Goal: Information Seeking & Learning: Learn about a topic

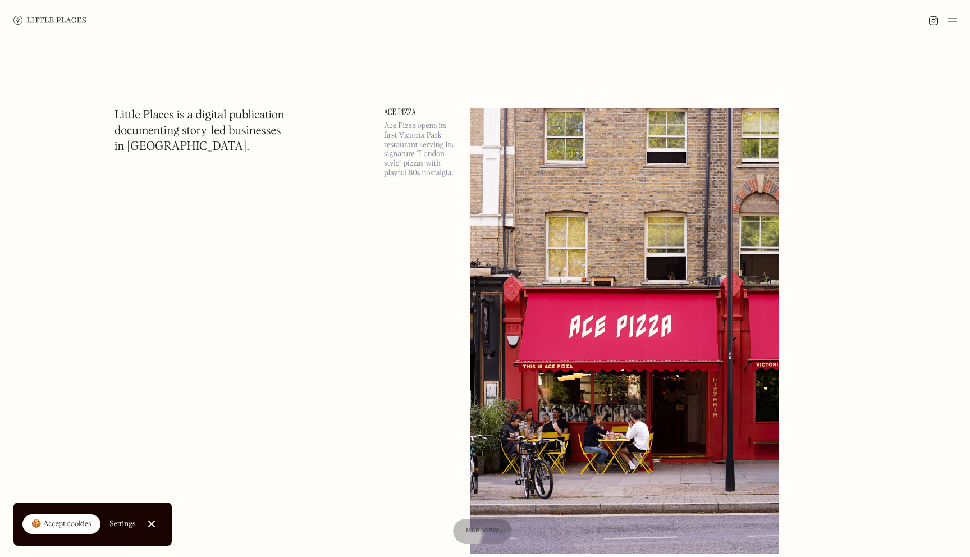
click at [952, 22] on img at bounding box center [952, 19] width 9 height 13
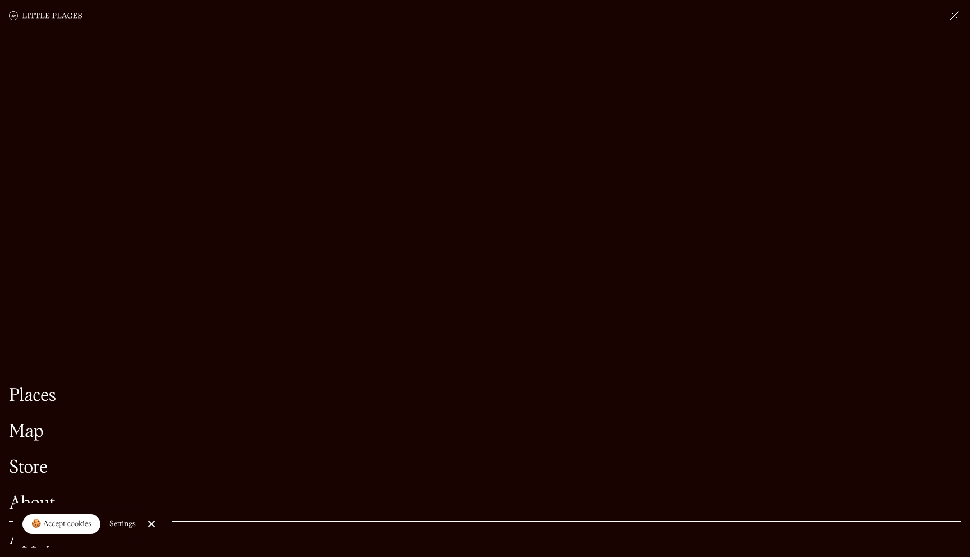
scroll to position [431, 0]
click at [44, 523] on div "🍪 Accept cookies" at bounding box center [61, 524] width 60 height 11
click at [41, 400] on link "Places" at bounding box center [485, 395] width 952 height 17
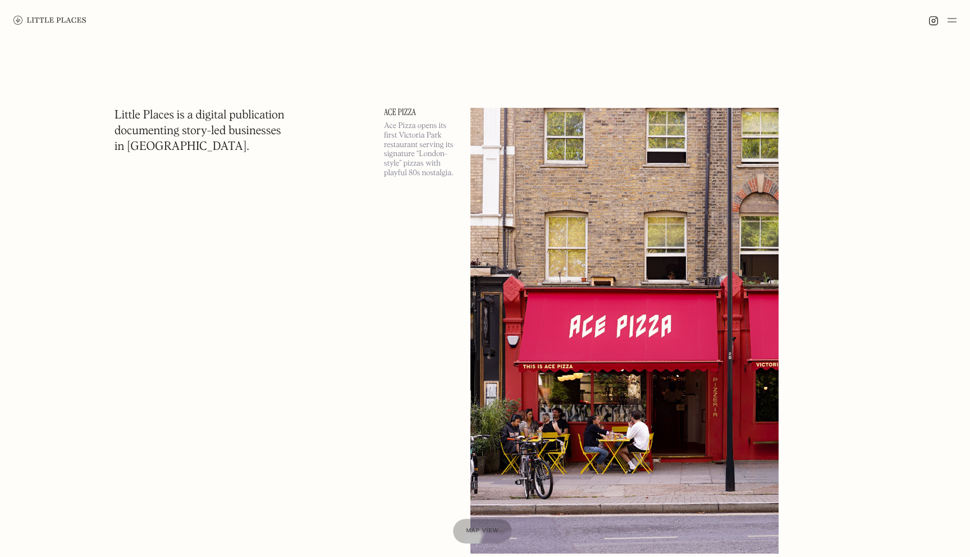
click at [949, 18] on img at bounding box center [952, 19] width 9 height 13
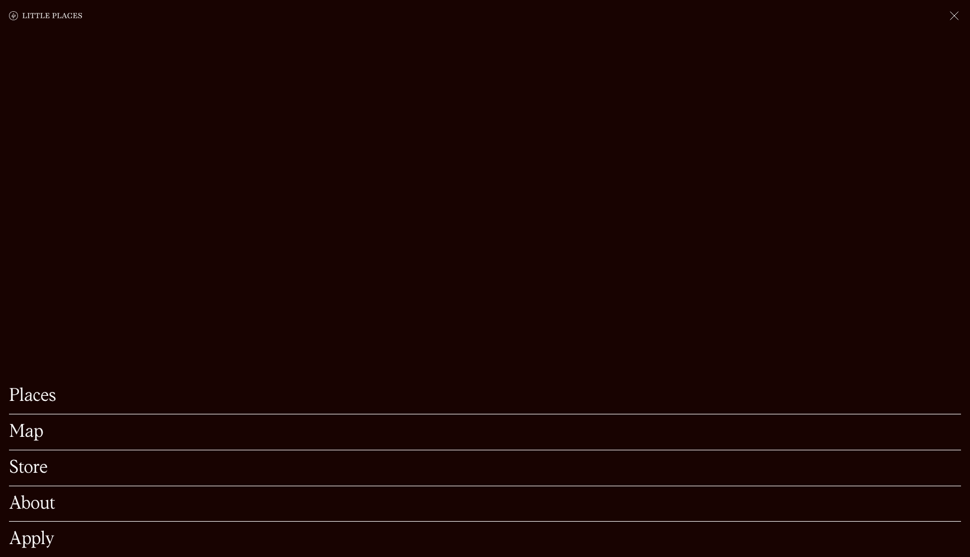
click at [29, 400] on link "Places" at bounding box center [485, 395] width 952 height 17
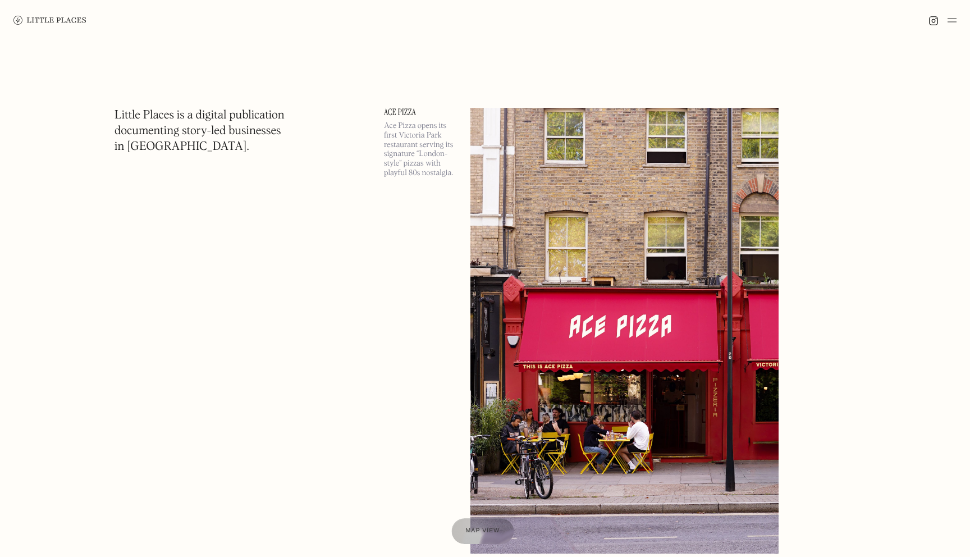
click at [474, 525] on link "Map view" at bounding box center [482, 531] width 62 height 26
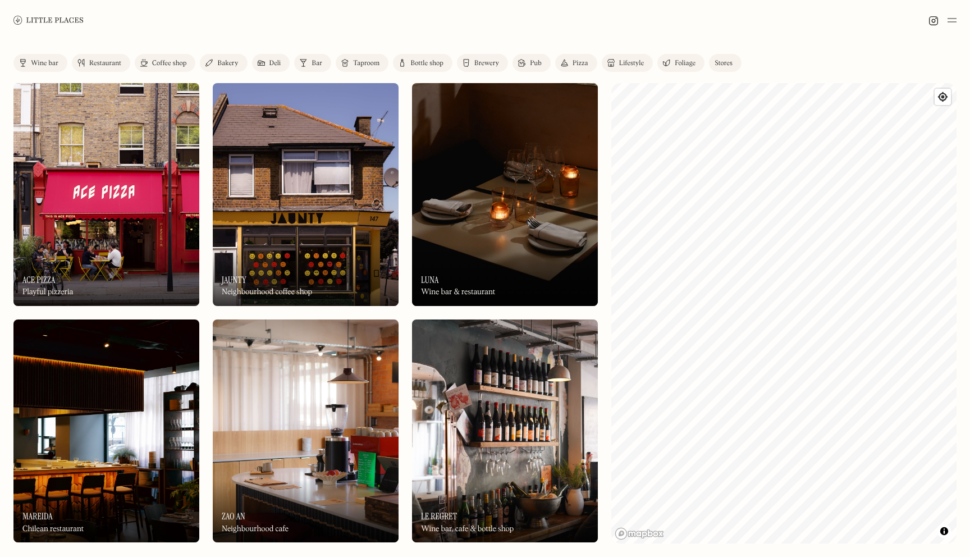
click at [98, 59] on link "Restaurant" at bounding box center [101, 63] width 58 height 18
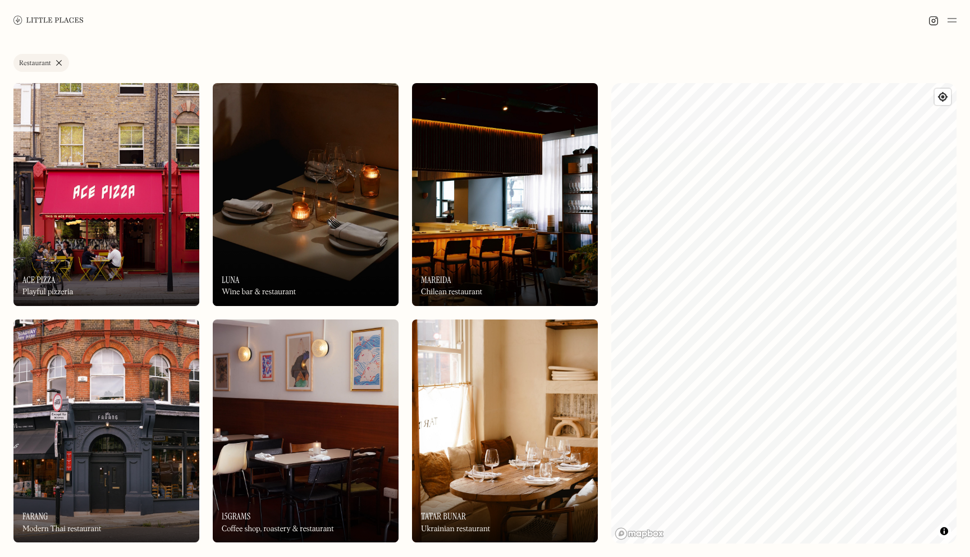
click at [339, 236] on img at bounding box center [306, 194] width 186 height 223
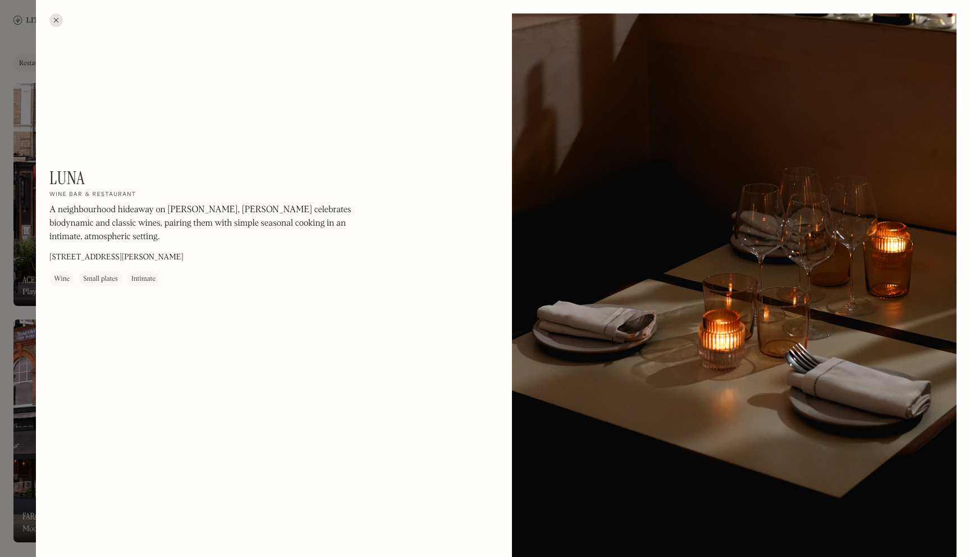
click at [4, 339] on div at bounding box center [485, 278] width 970 height 557
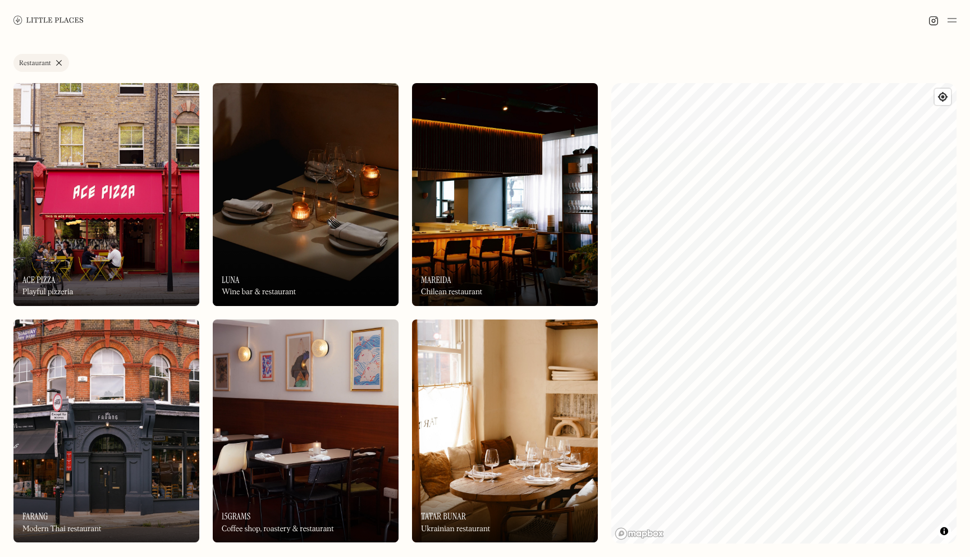
click at [330, 225] on img at bounding box center [306, 194] width 186 height 223
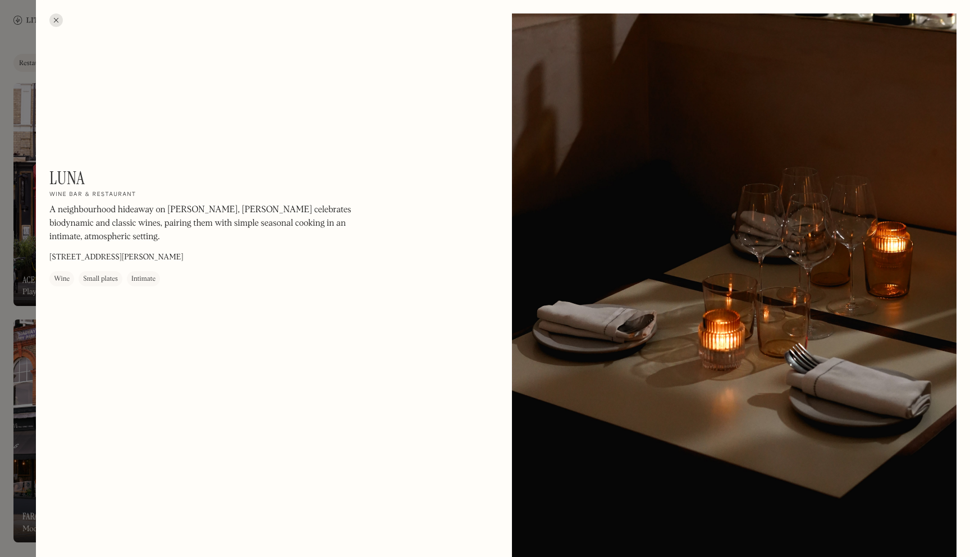
click at [20, 175] on div at bounding box center [485, 278] width 970 height 557
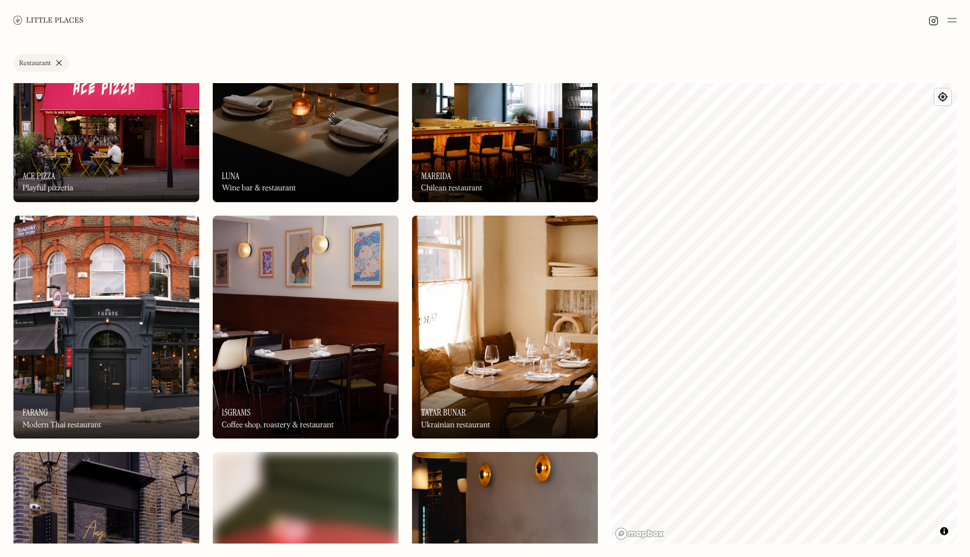
scroll to position [123, 0]
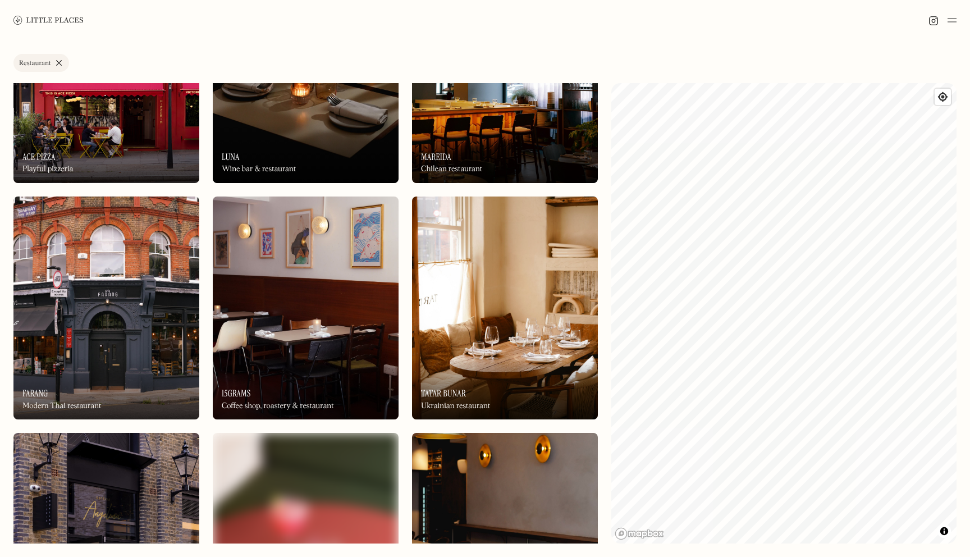
click at [533, 328] on img at bounding box center [505, 307] width 186 height 223
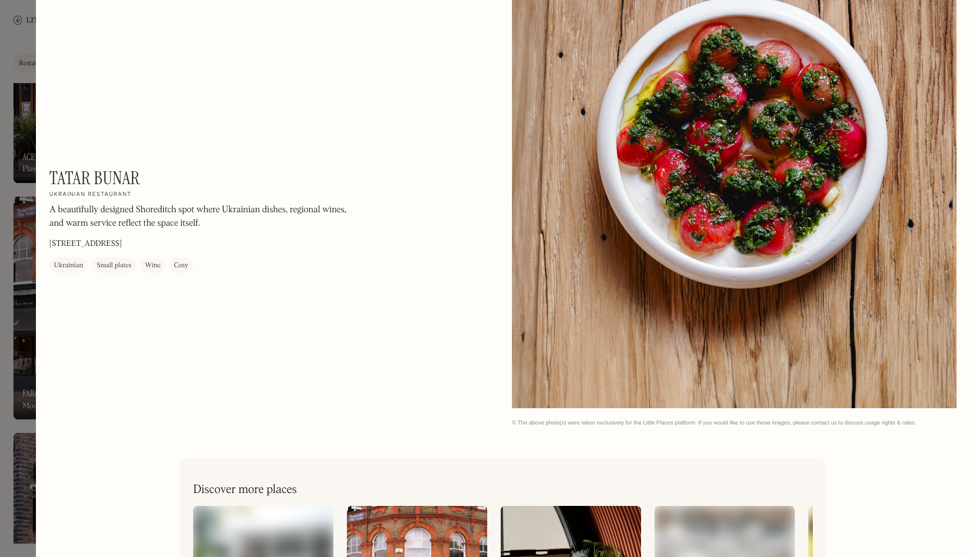
scroll to position [1439, 0]
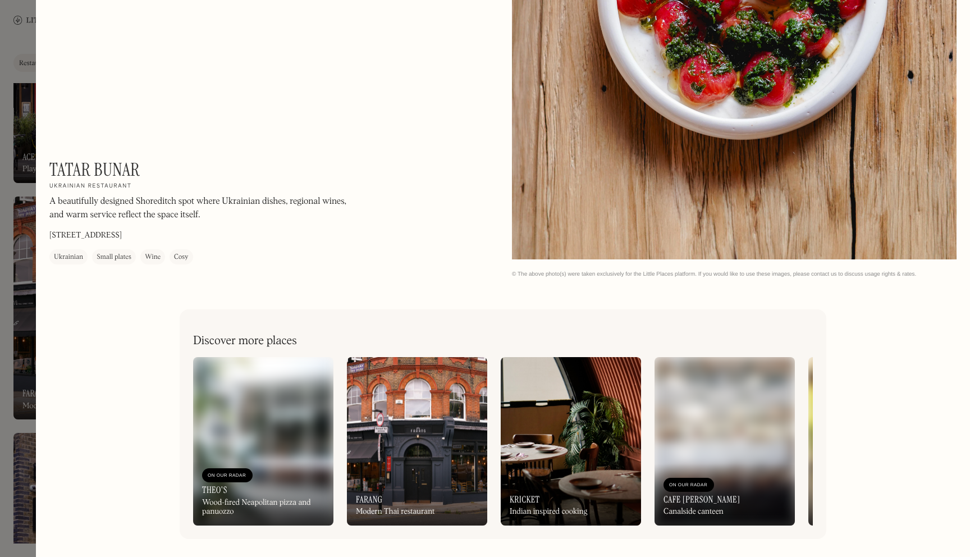
click at [0, 406] on div at bounding box center [485, 278] width 970 height 557
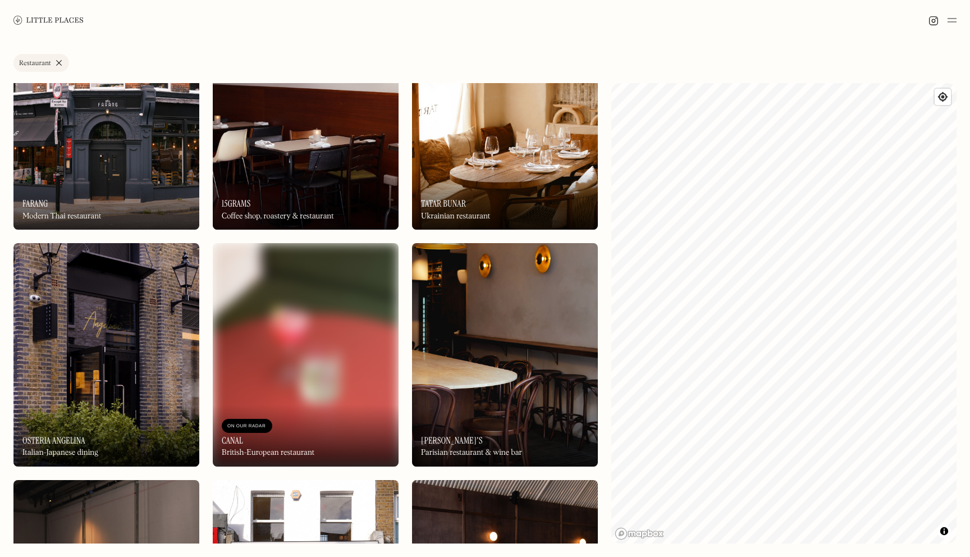
scroll to position [321, 0]
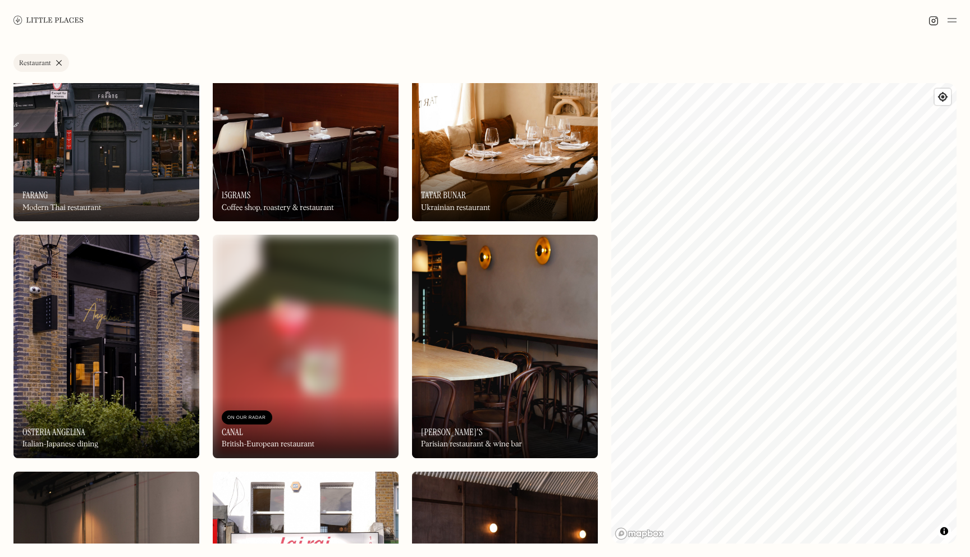
click at [117, 361] on img at bounding box center [106, 346] width 186 height 223
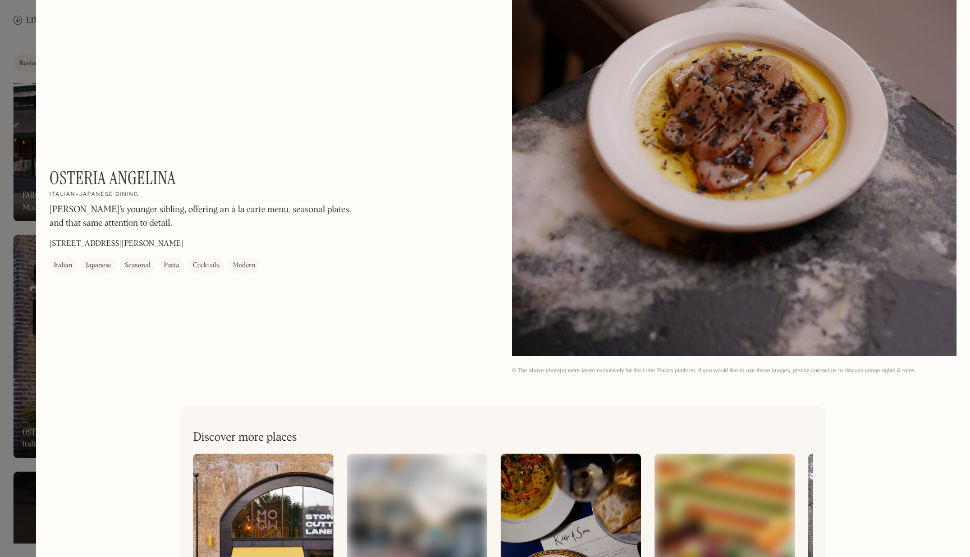
scroll to position [2004, 0]
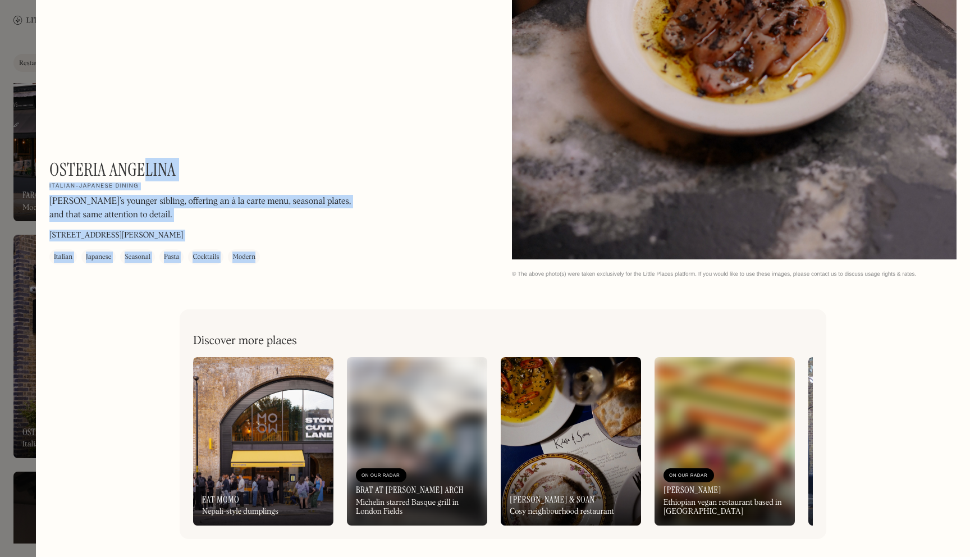
drag, startPoint x: 46, startPoint y: 173, endPoint x: 149, endPoint y: 167, distance: 102.9
click at [149, 167] on h1 "Osteria Angelina" at bounding box center [112, 169] width 126 height 21
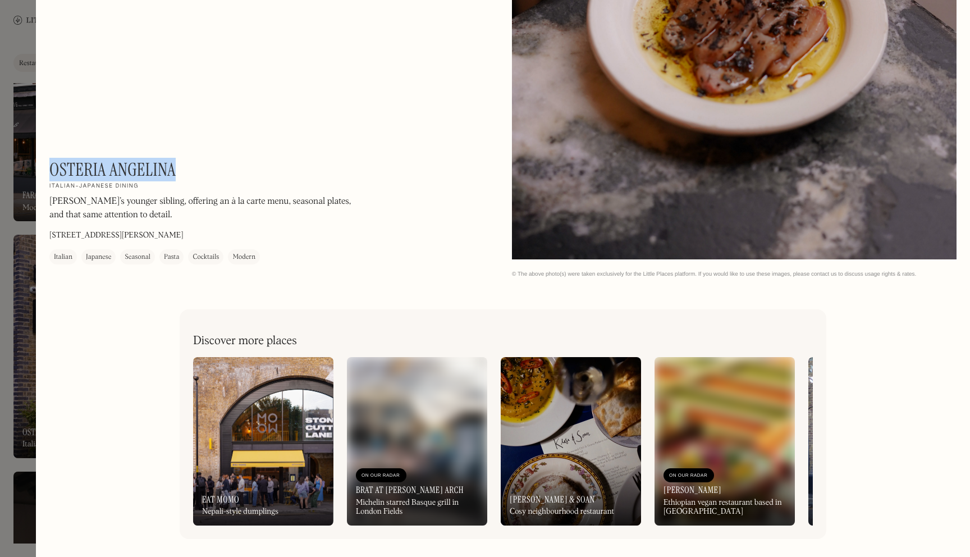
drag, startPoint x: 53, startPoint y: 166, endPoint x: 192, endPoint y: 163, distance: 139.3
click at [192, 163] on div "Osteria Angelina On Our Radar Italian-Japanese dining Angelina’s younger siblin…" at bounding box center [200, 212] width 303 height 106
copy h1 "Osteria Angelina"
click at [11, 268] on div at bounding box center [485, 278] width 970 height 557
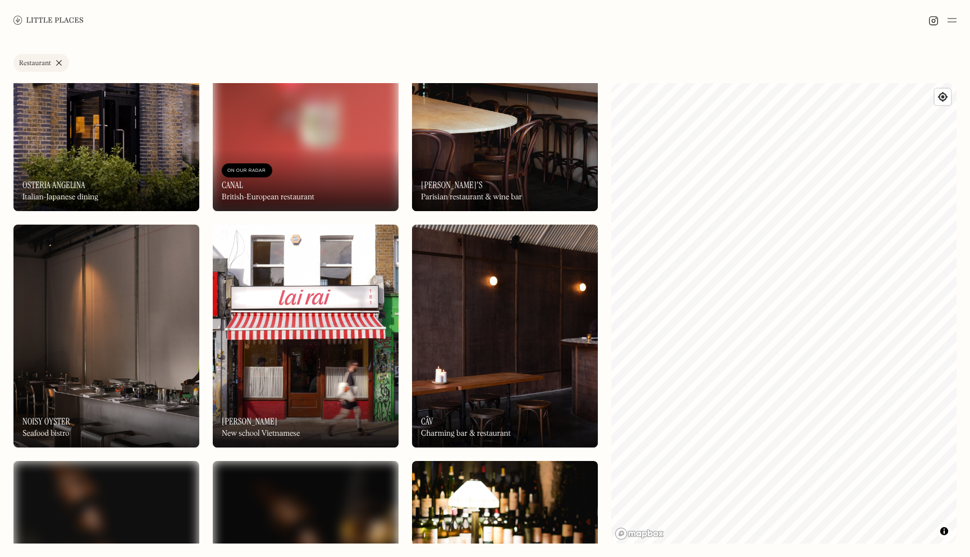
scroll to position [484, 0]
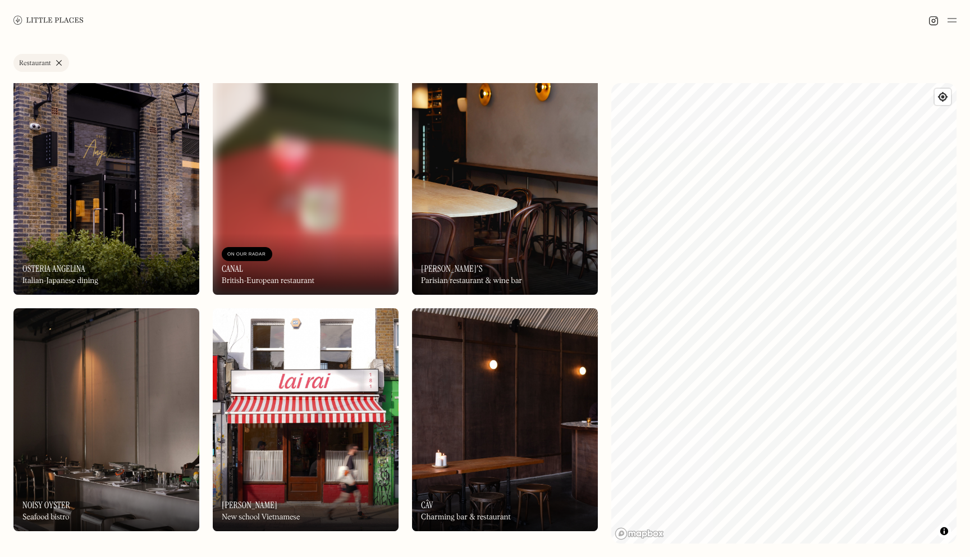
click at [547, 203] on img at bounding box center [505, 182] width 186 height 223
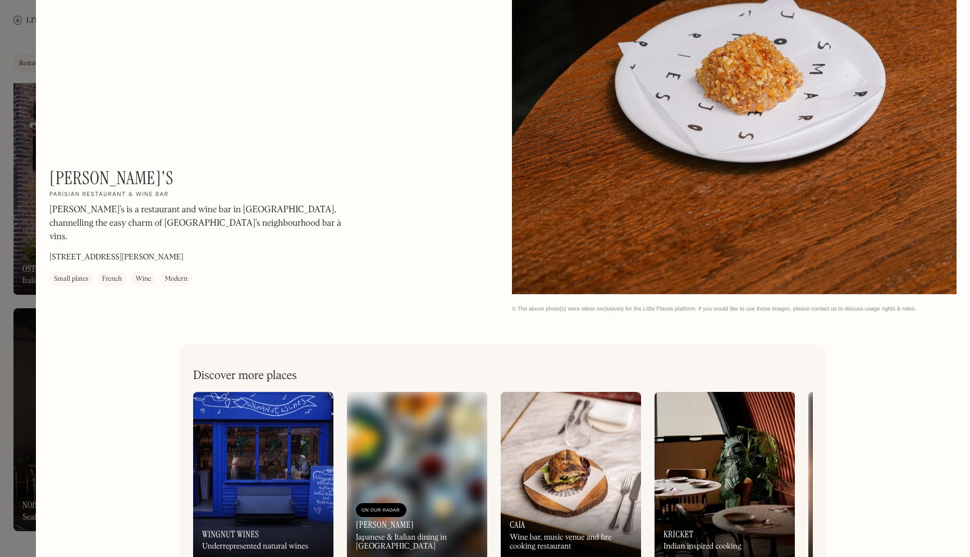
scroll to position [2004, 0]
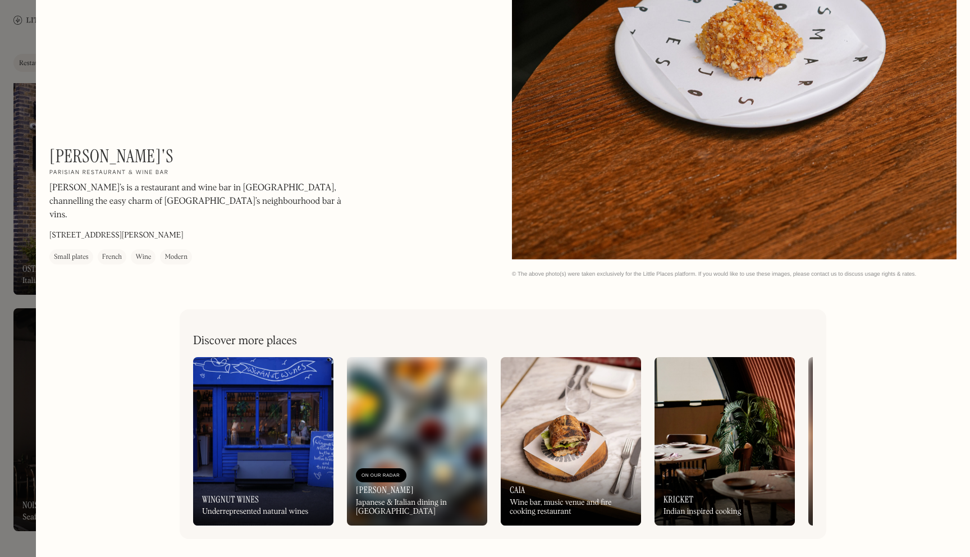
click at [0, 351] on div at bounding box center [485, 278] width 970 height 557
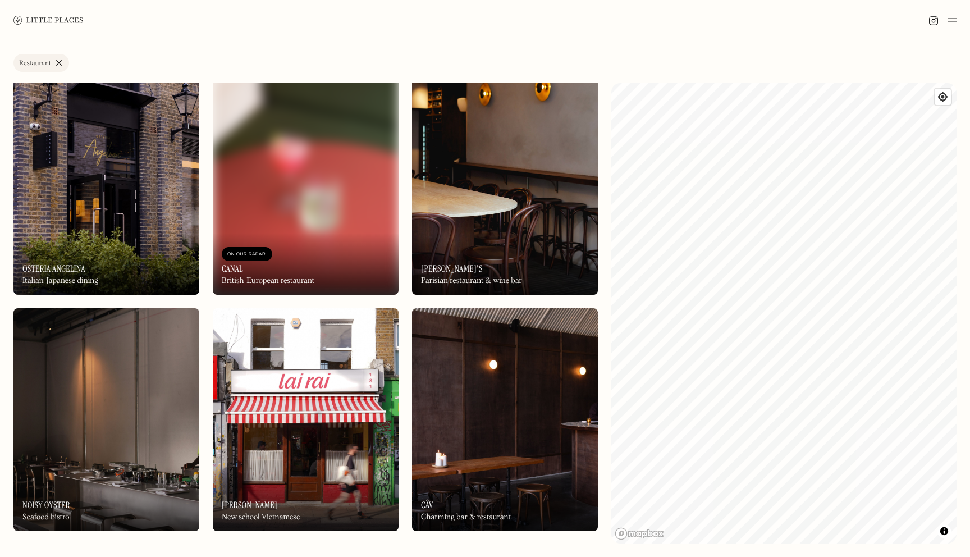
click at [15, 336] on img at bounding box center [106, 419] width 186 height 223
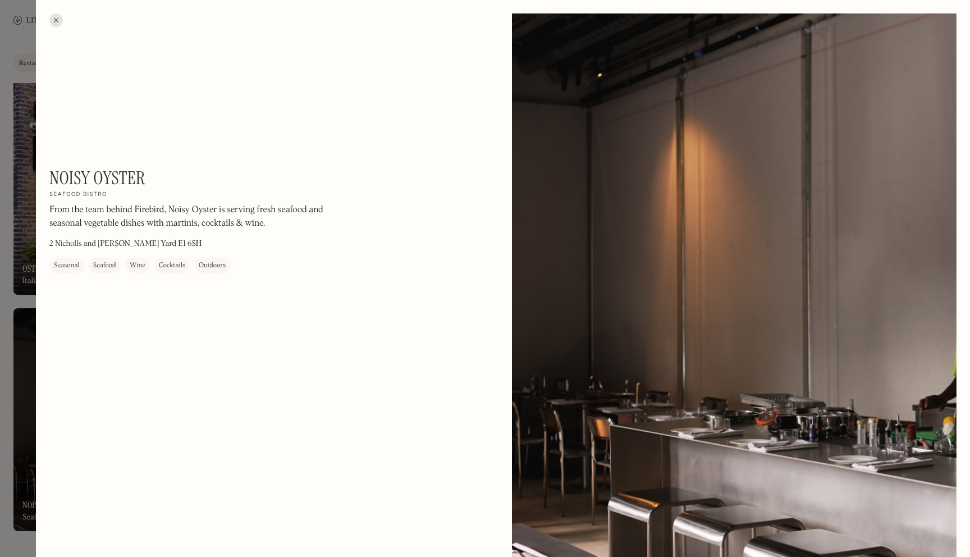
click at [0, 347] on div at bounding box center [485, 278] width 970 height 557
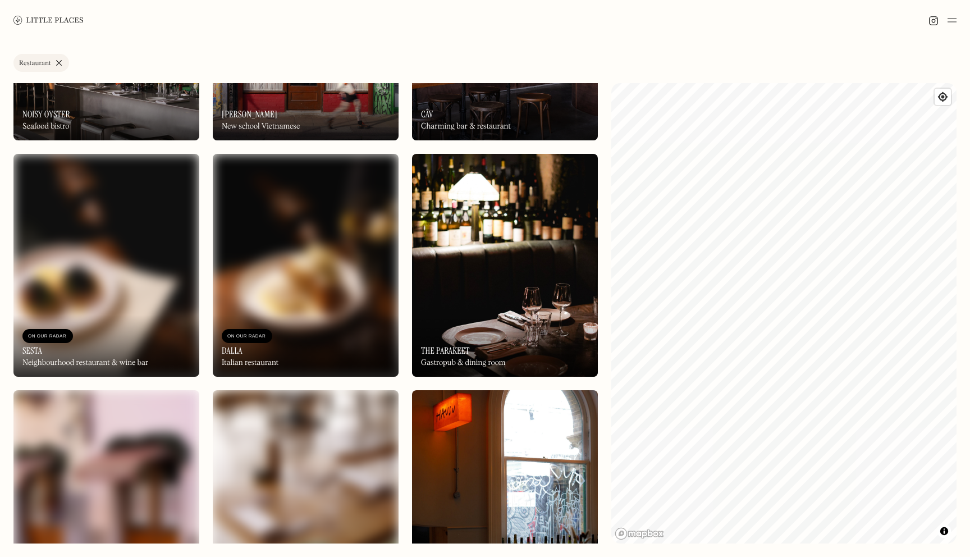
scroll to position [871, 0]
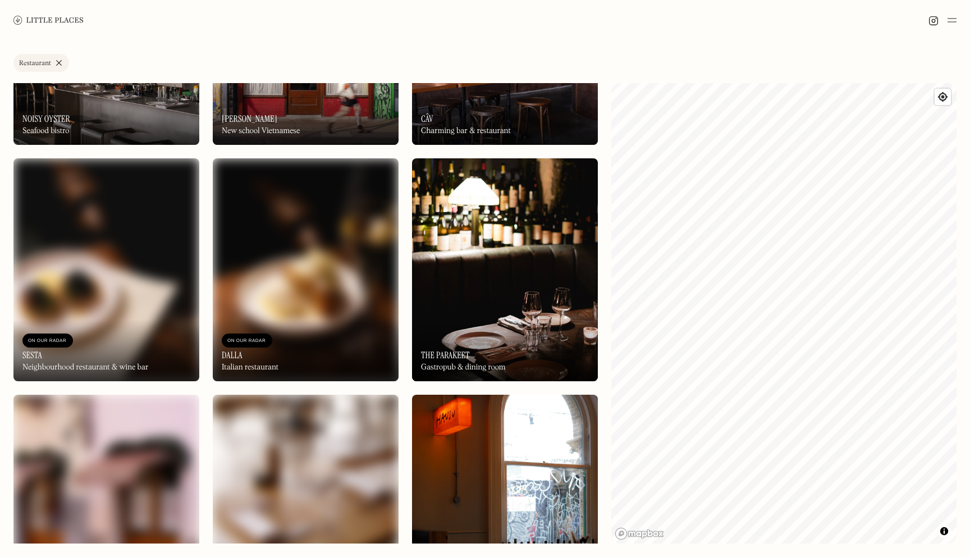
click at [101, 236] on img at bounding box center [106, 269] width 186 height 223
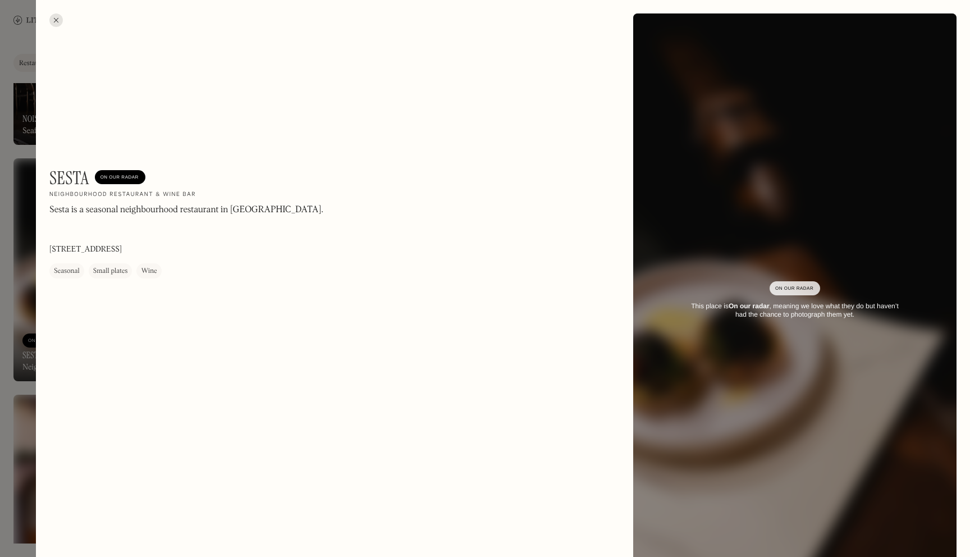
click at [11, 265] on div at bounding box center [485, 278] width 970 height 557
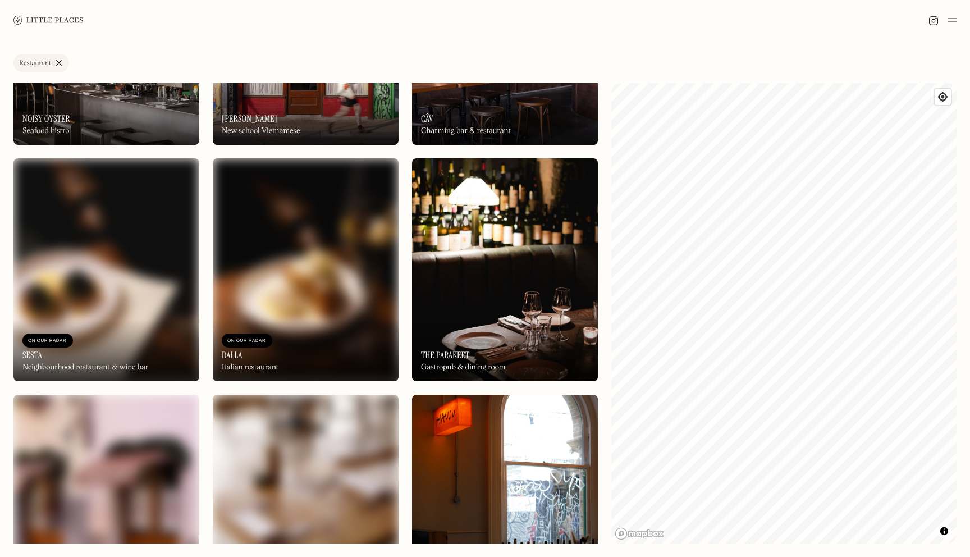
click at [249, 232] on img at bounding box center [306, 269] width 186 height 223
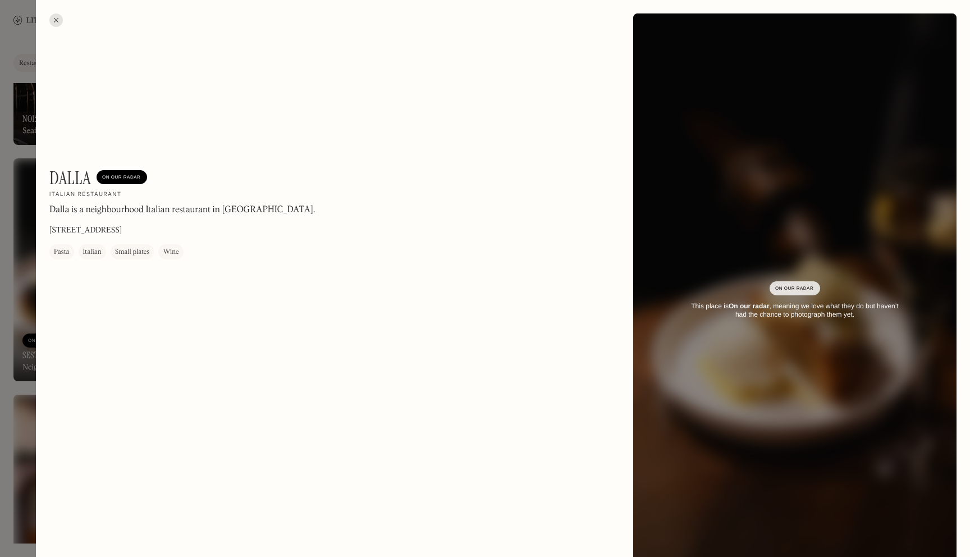
click at [10, 271] on div at bounding box center [485, 278] width 970 height 557
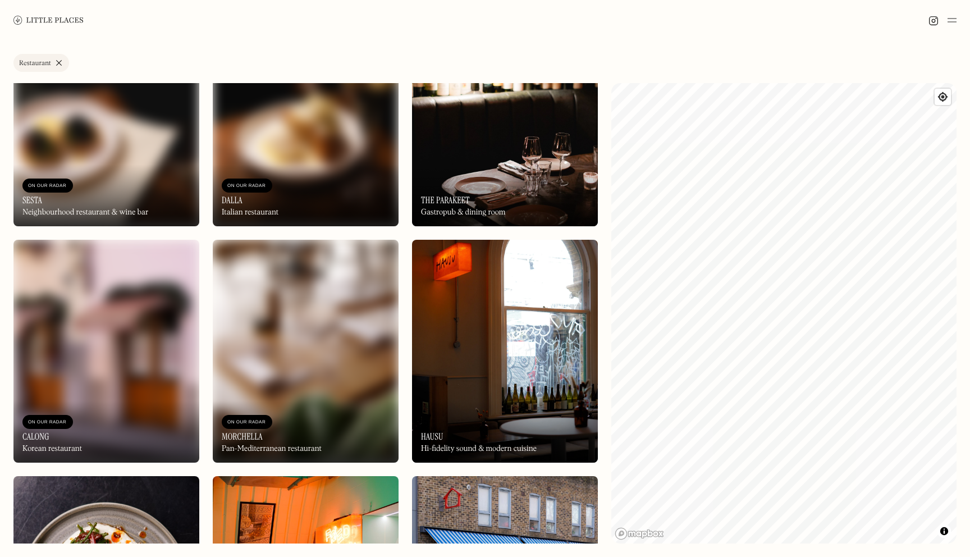
scroll to position [1063, 0]
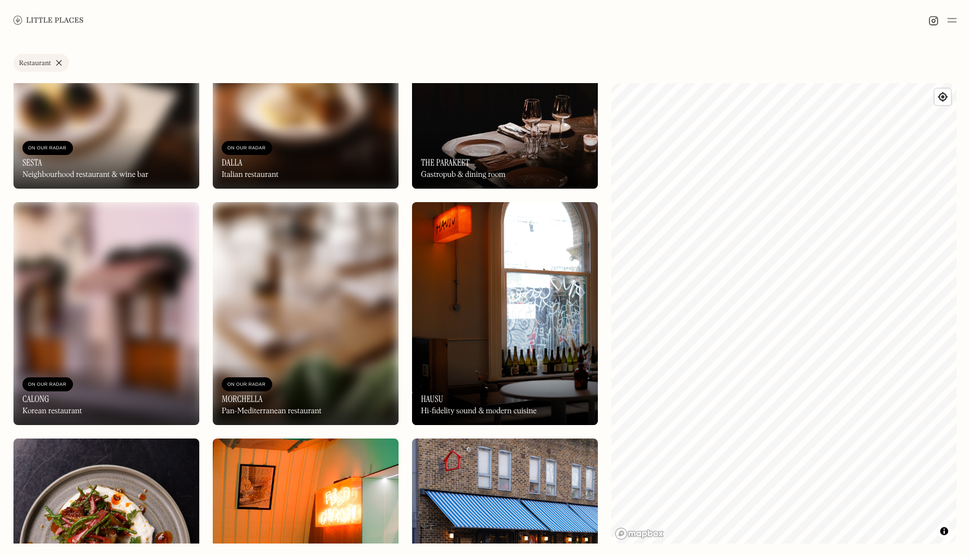
click at [487, 116] on img at bounding box center [505, 77] width 186 height 223
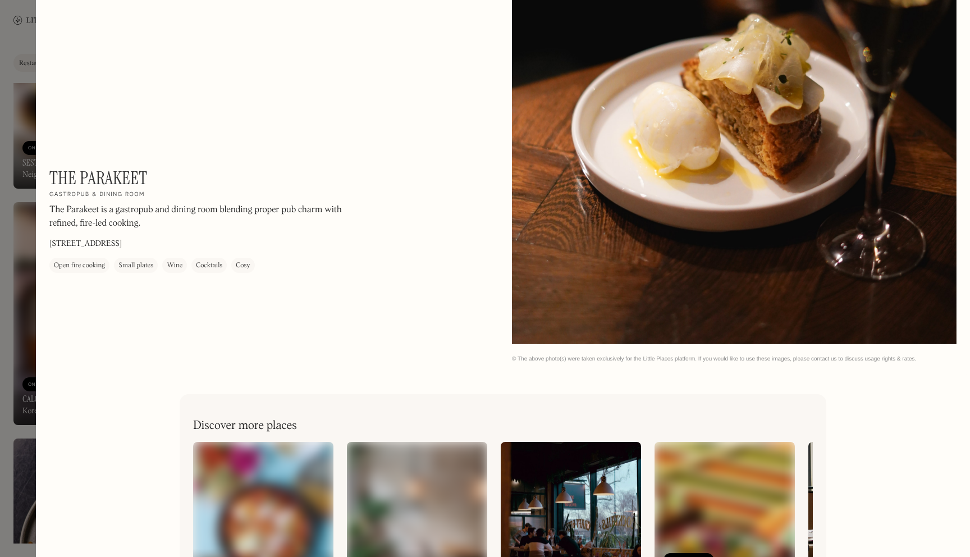
scroll to position [1439, 0]
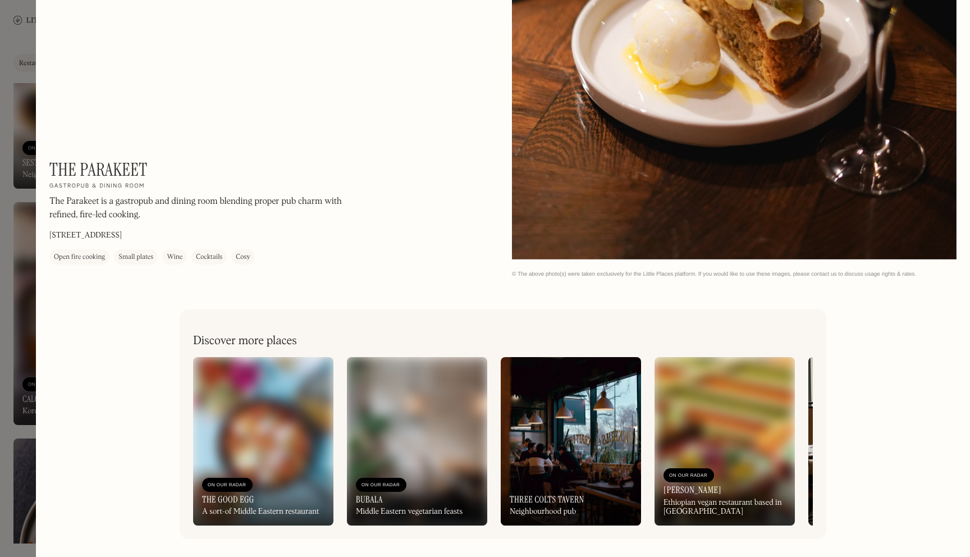
click at [30, 274] on div at bounding box center [485, 278] width 970 height 557
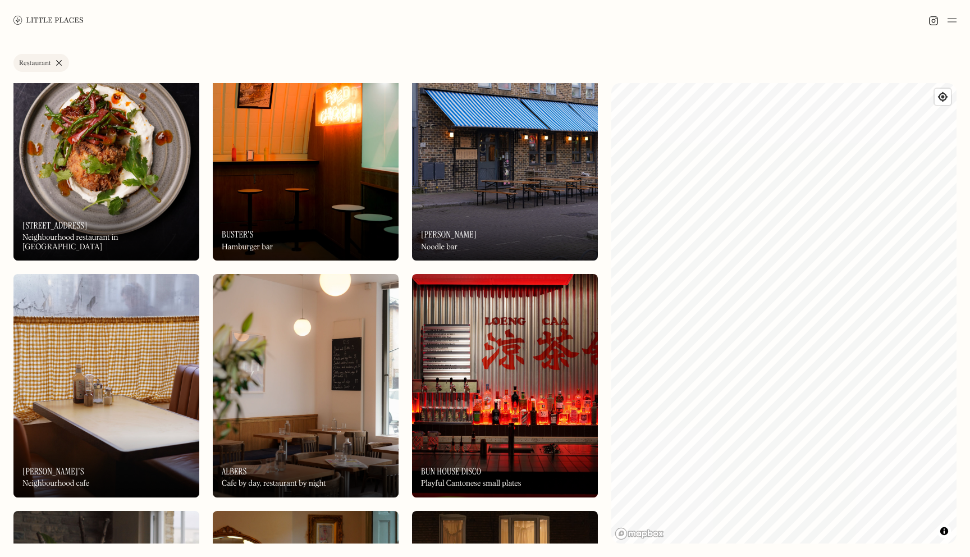
scroll to position [1450, 0]
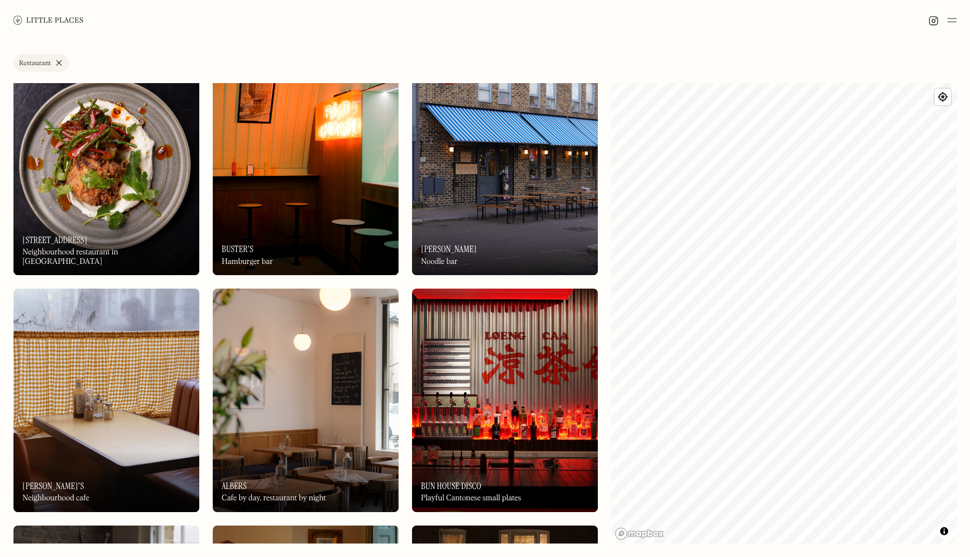
click at [262, 226] on div "On Our Radar Buster's Hamburger bar" at bounding box center [306, 244] width 186 height 62
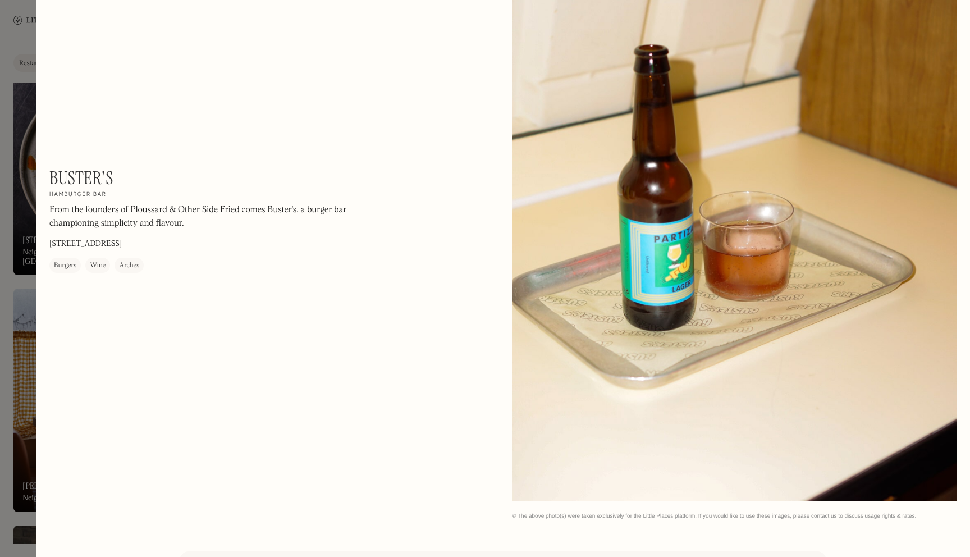
scroll to position [1439, 0]
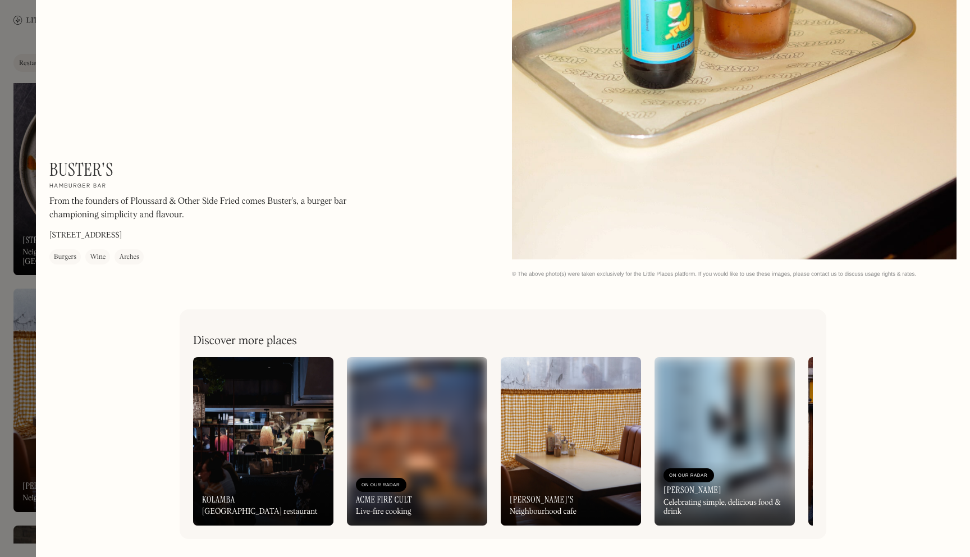
click at [3, 367] on div at bounding box center [485, 278] width 970 height 557
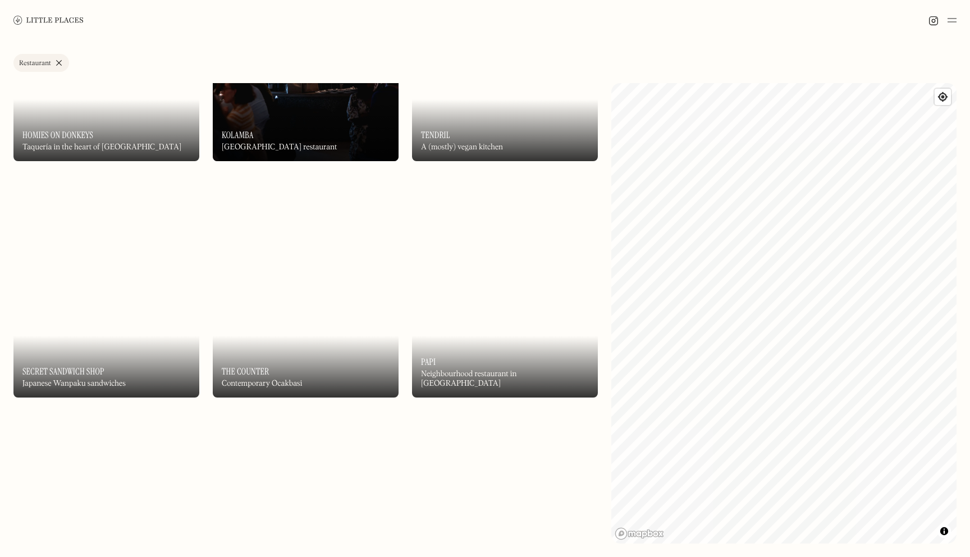
scroll to position [4807, 0]
